Goal: Transaction & Acquisition: Book appointment/travel/reservation

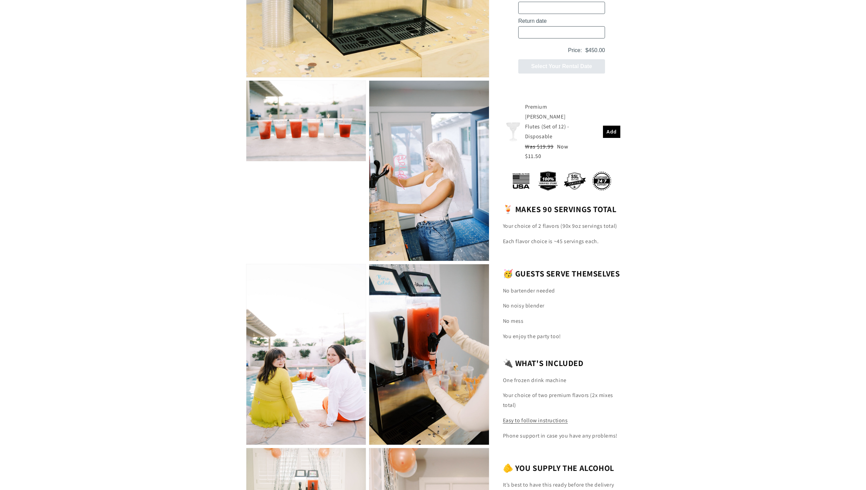
scroll to position [374, 0]
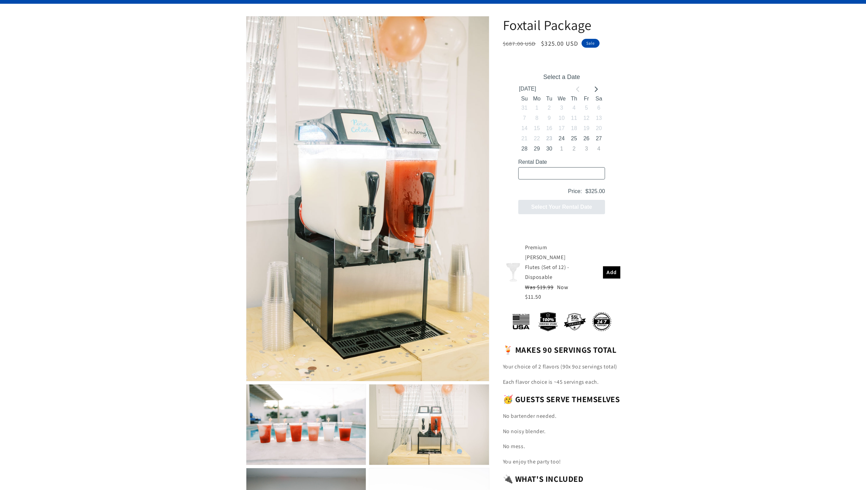
scroll to position [204, 0]
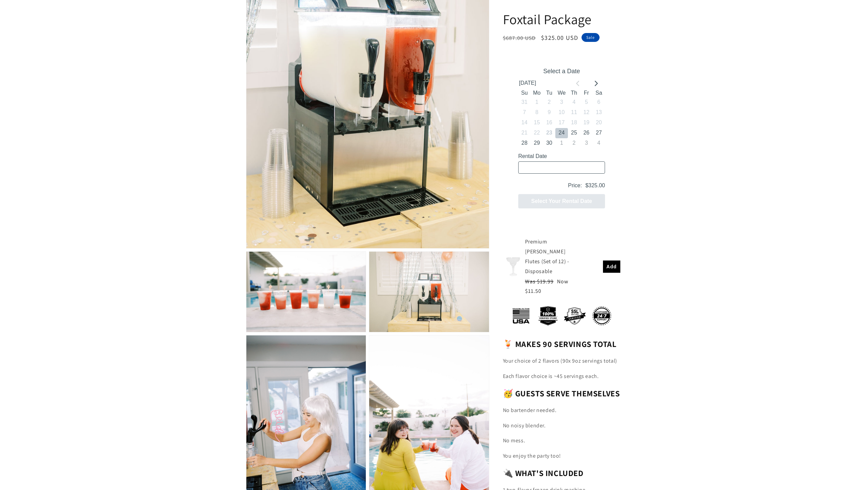
click at [563, 131] on button "24" at bounding box center [561, 133] width 12 height 10
click at [575, 133] on button "25" at bounding box center [574, 133] width 12 height 10
click at [561, 134] on button "24" at bounding box center [561, 133] width 12 height 10
type input "09/24/2025 / 6 spaces"
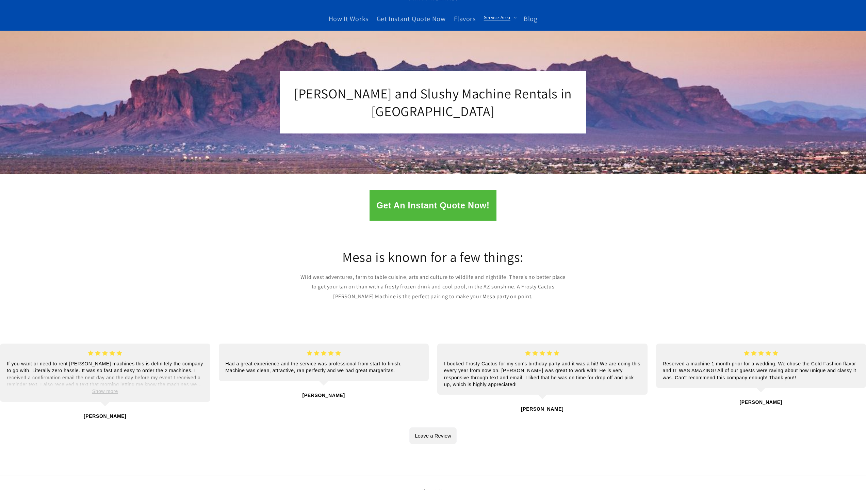
scroll to position [17, 0]
